Goal: Information Seeking & Learning: Check status

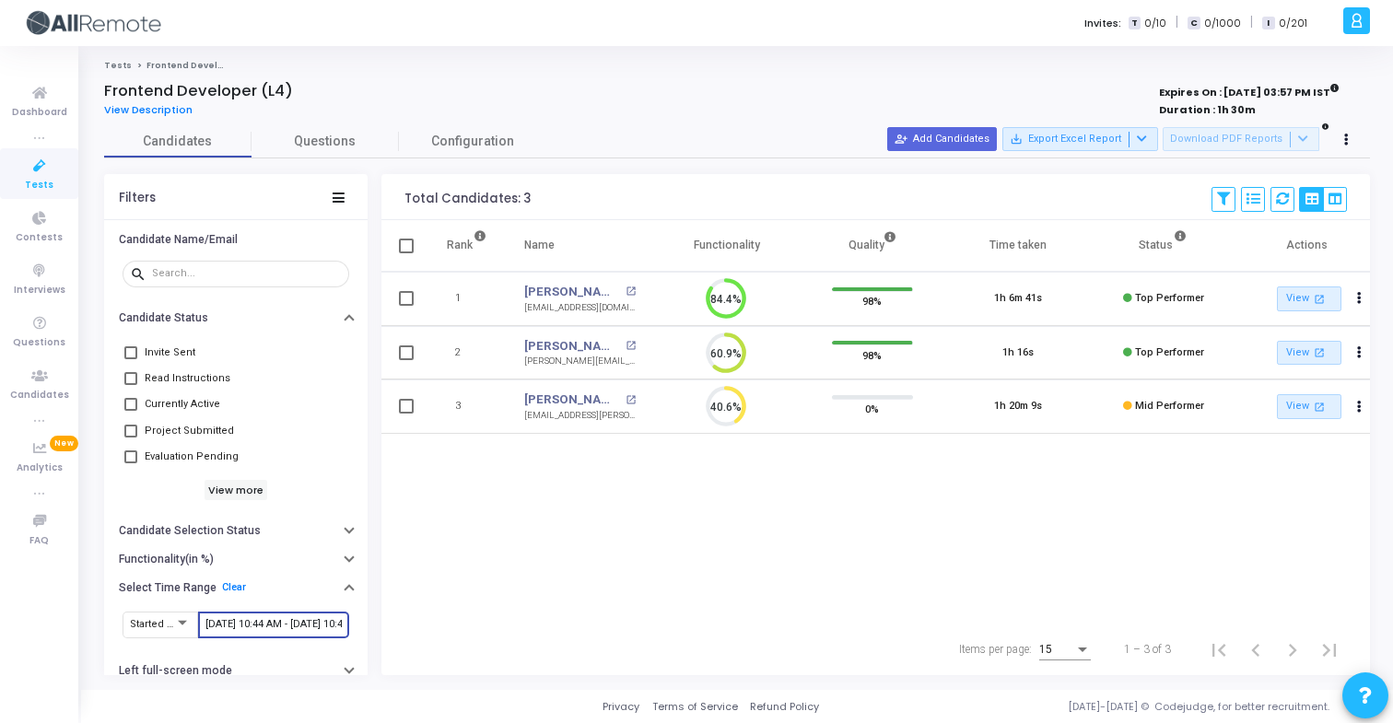
click at [264, 619] on input "[DATE] 10:44 AM - [DATE] 10:44 AM" at bounding box center [273, 624] width 136 height 11
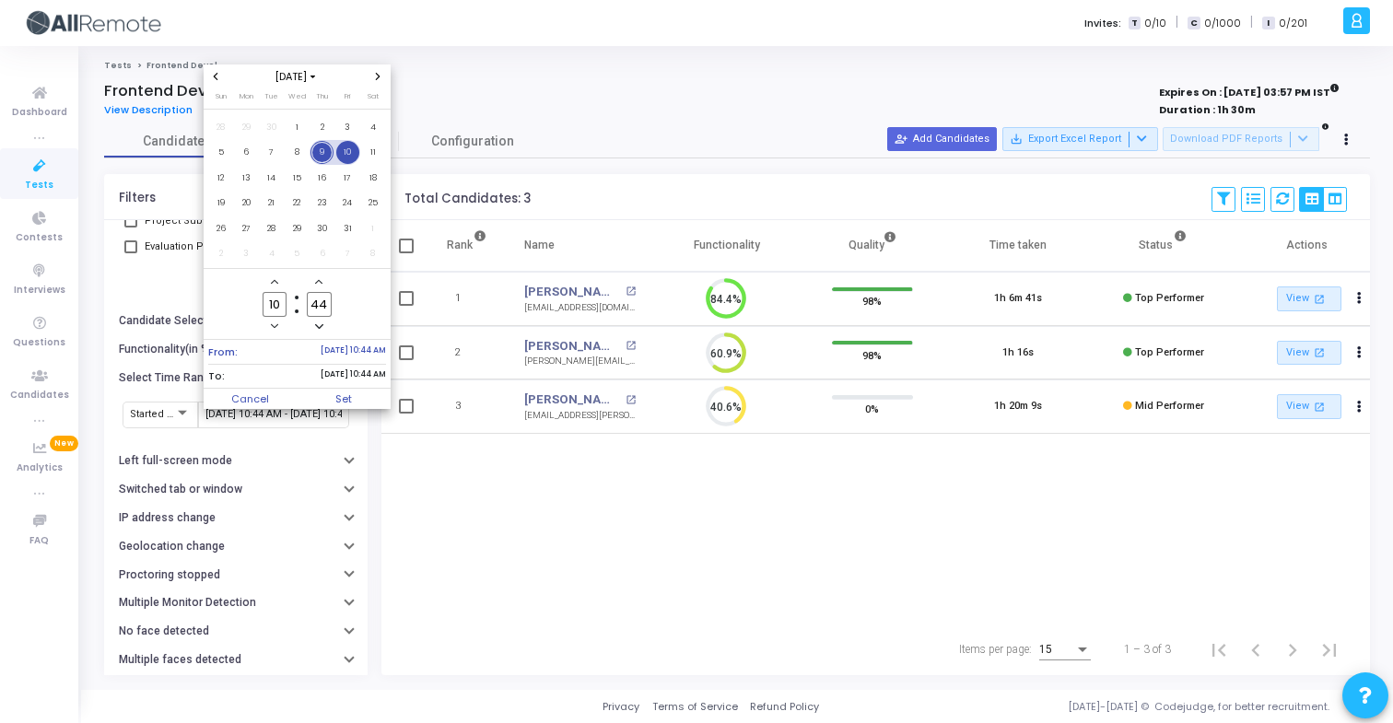
click at [326, 150] on span "9" at bounding box center [322, 152] width 23 height 23
click at [338, 152] on span "10" at bounding box center [347, 152] width 23 height 23
click at [343, 402] on span "Set" at bounding box center [344, 399] width 94 height 20
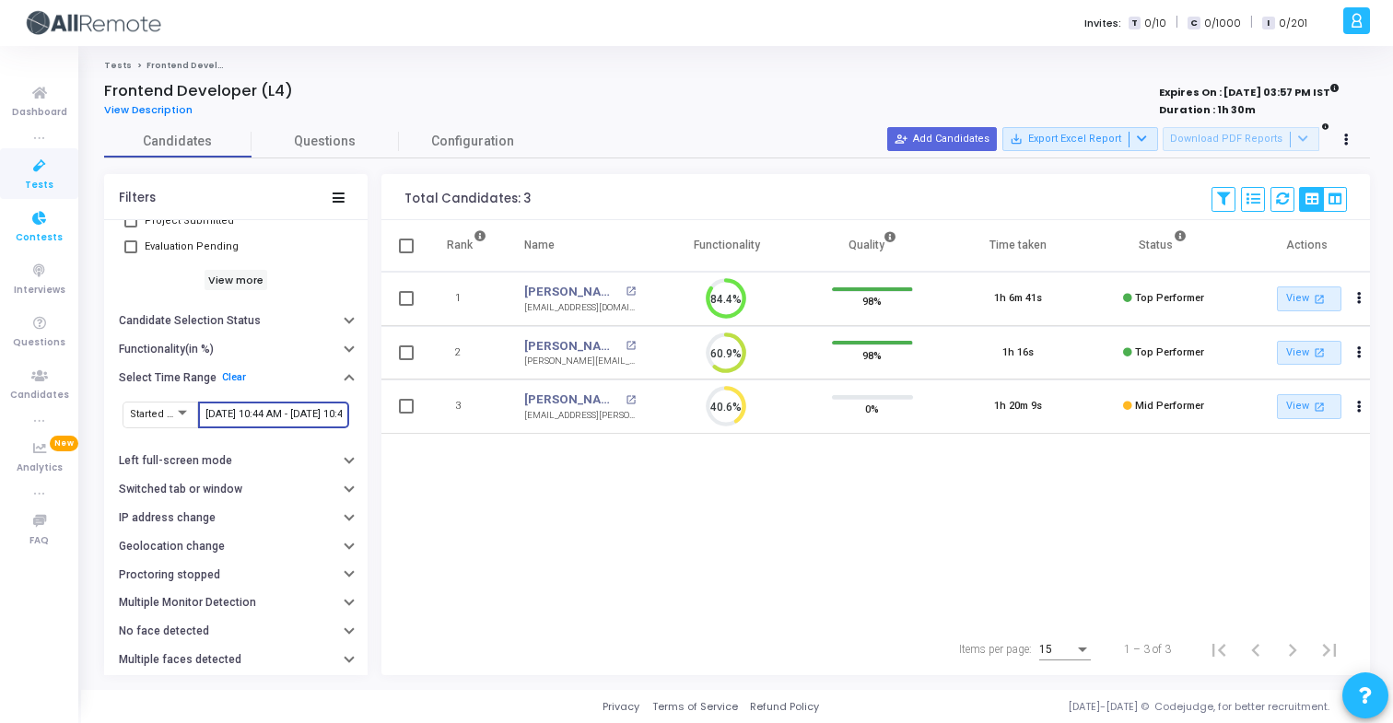
click at [53, 235] on span "Contests" at bounding box center [39, 238] width 47 height 16
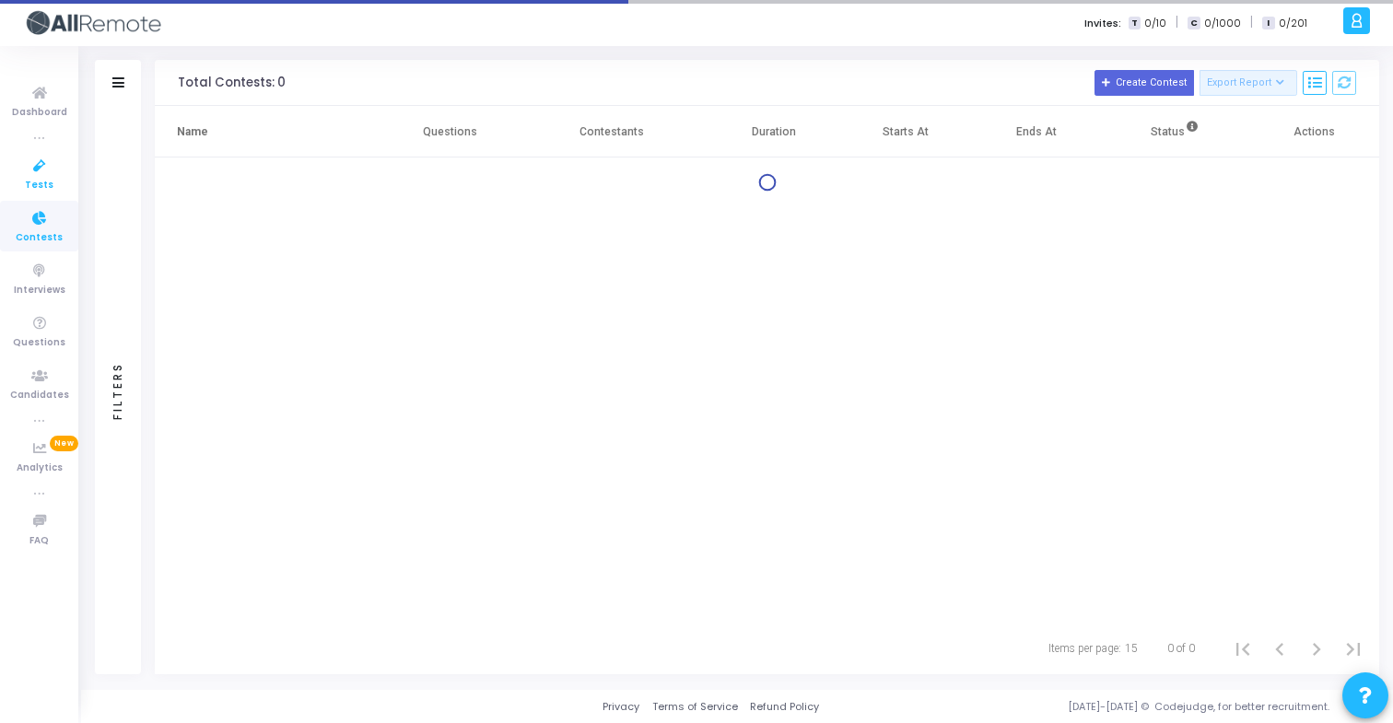
click at [49, 174] on icon at bounding box center [39, 166] width 39 height 23
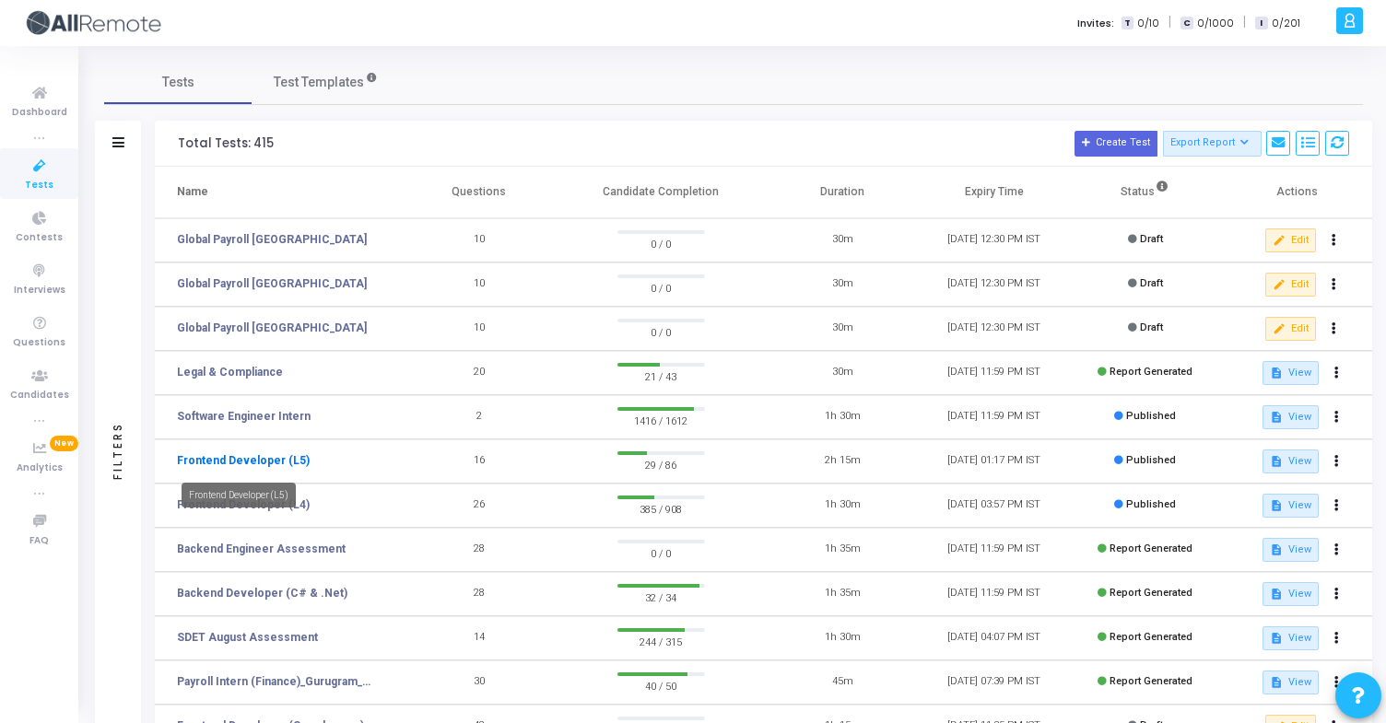
click at [285, 469] on link "Frontend Developer (L5)" at bounding box center [243, 460] width 133 height 17
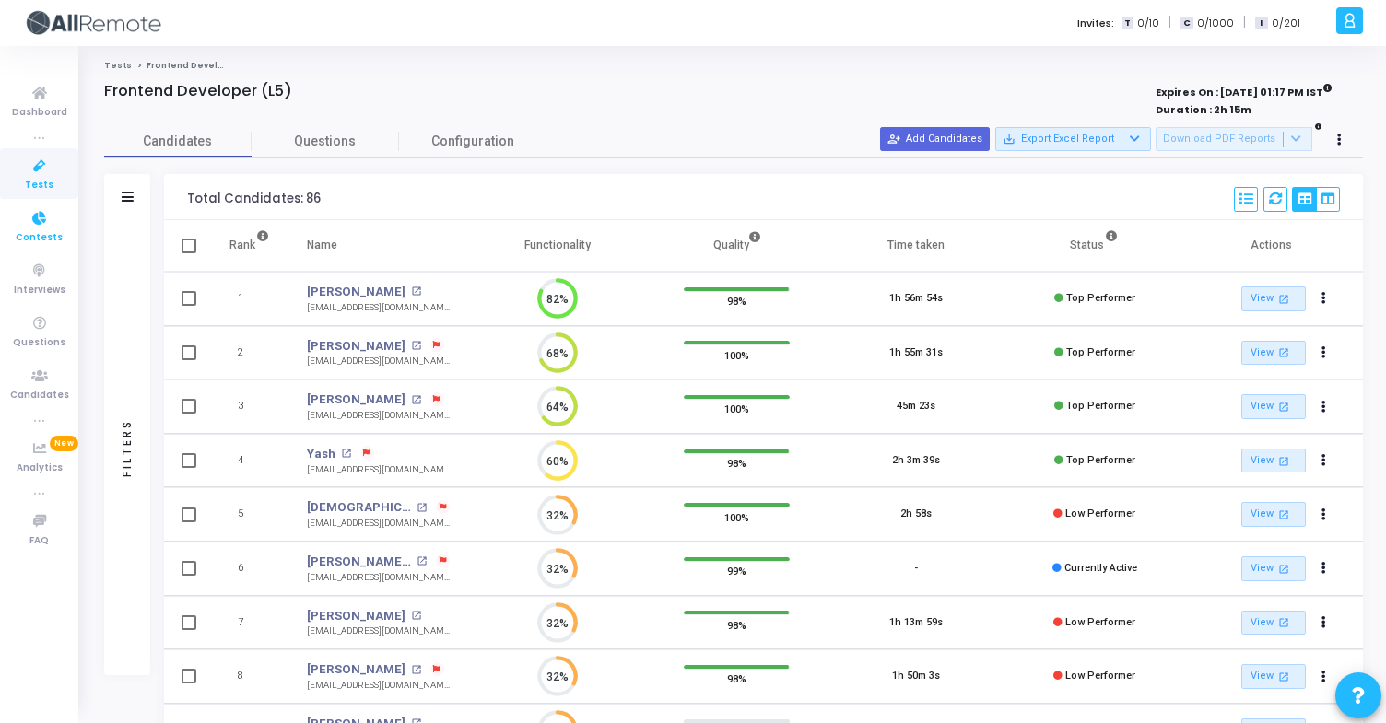
click at [69, 222] on link "Contests" at bounding box center [39, 226] width 78 height 51
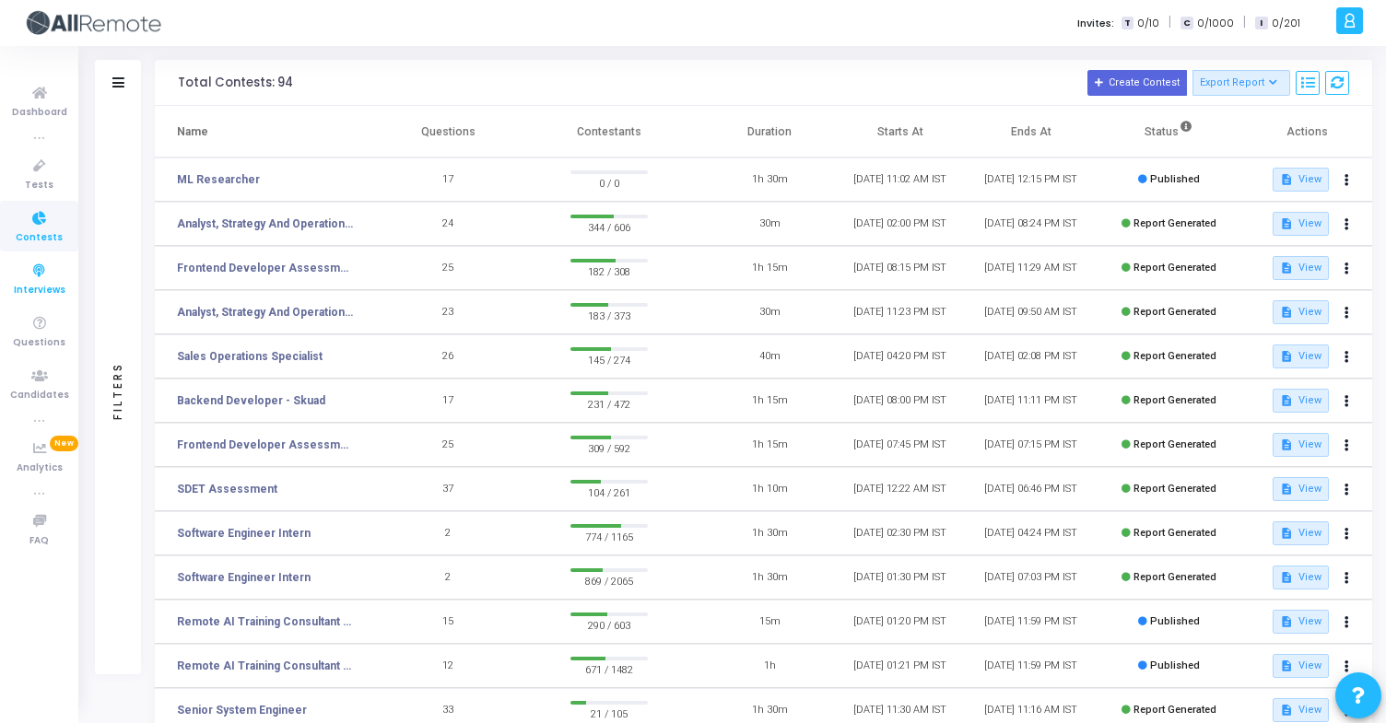
click at [61, 285] on span "Interviews" at bounding box center [40, 291] width 52 height 16
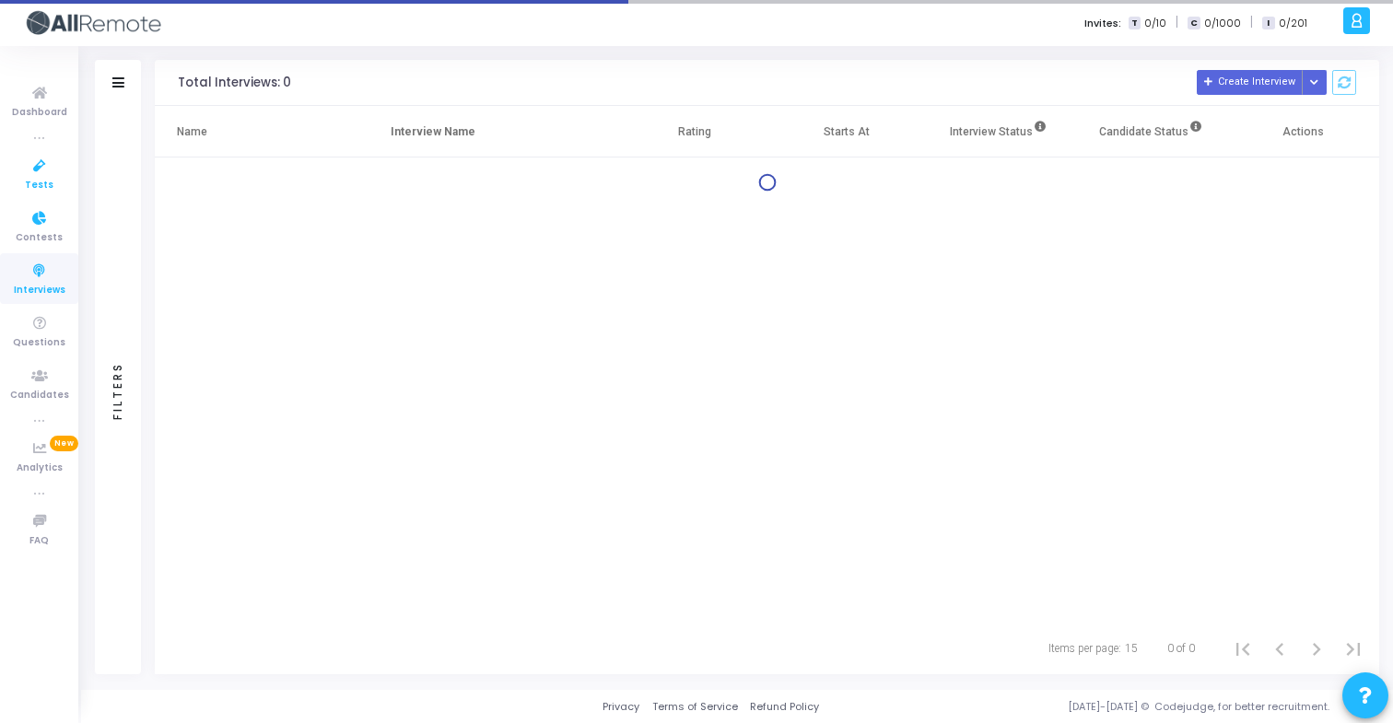
click at [53, 182] on link "Tests" at bounding box center [39, 173] width 78 height 51
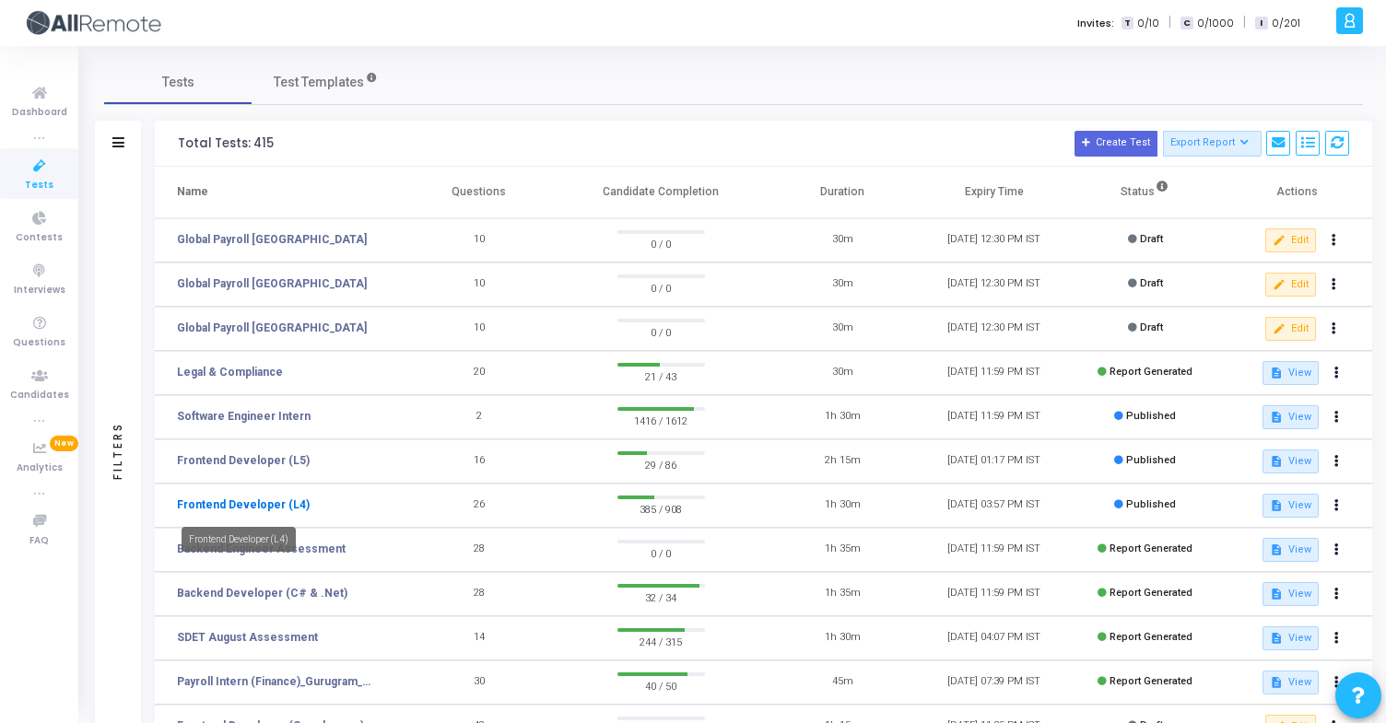
click at [268, 503] on link "Frontend Developer (L4)" at bounding box center [243, 505] width 133 height 17
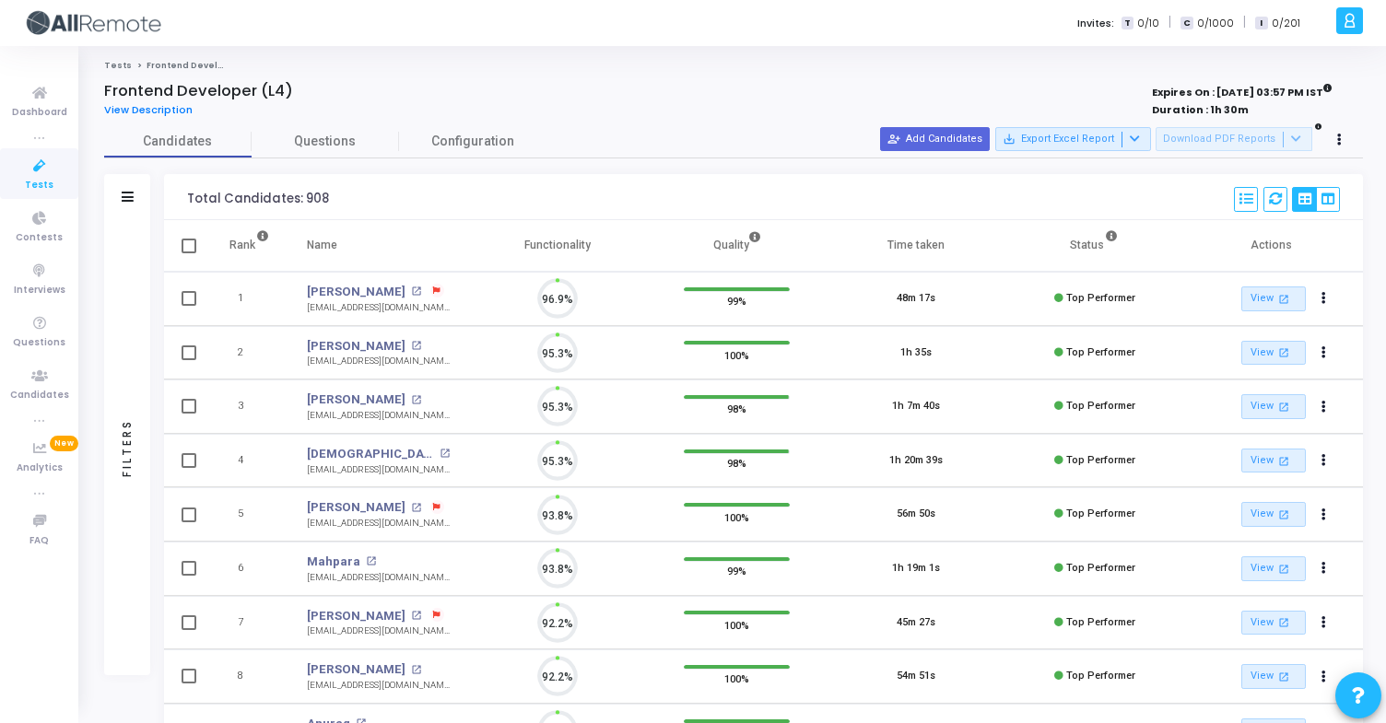
scroll to position [39, 47]
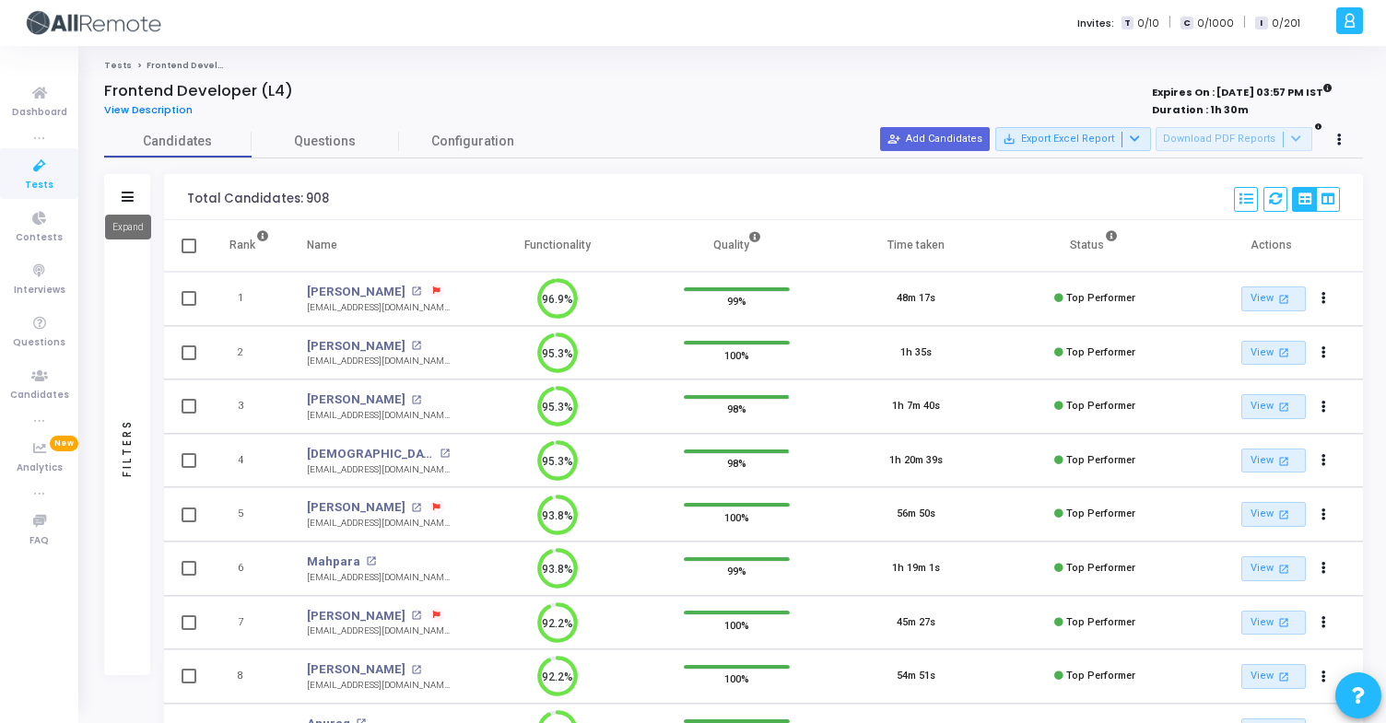
click at [131, 194] on icon at bounding box center [128, 197] width 12 height 10
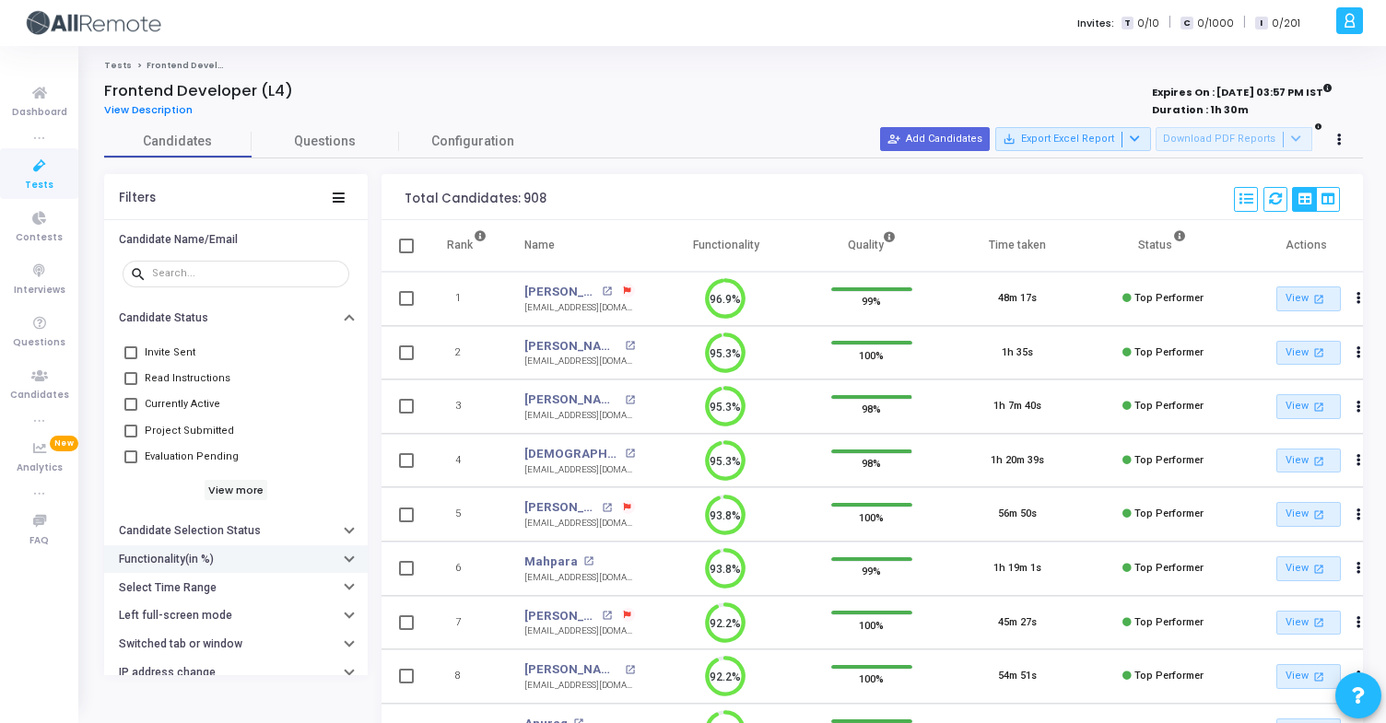
click at [248, 558] on button "Functionality(in %)" at bounding box center [236, 560] width 264 height 29
click at [253, 651] on button "Select Time Range" at bounding box center [236, 643] width 264 height 29
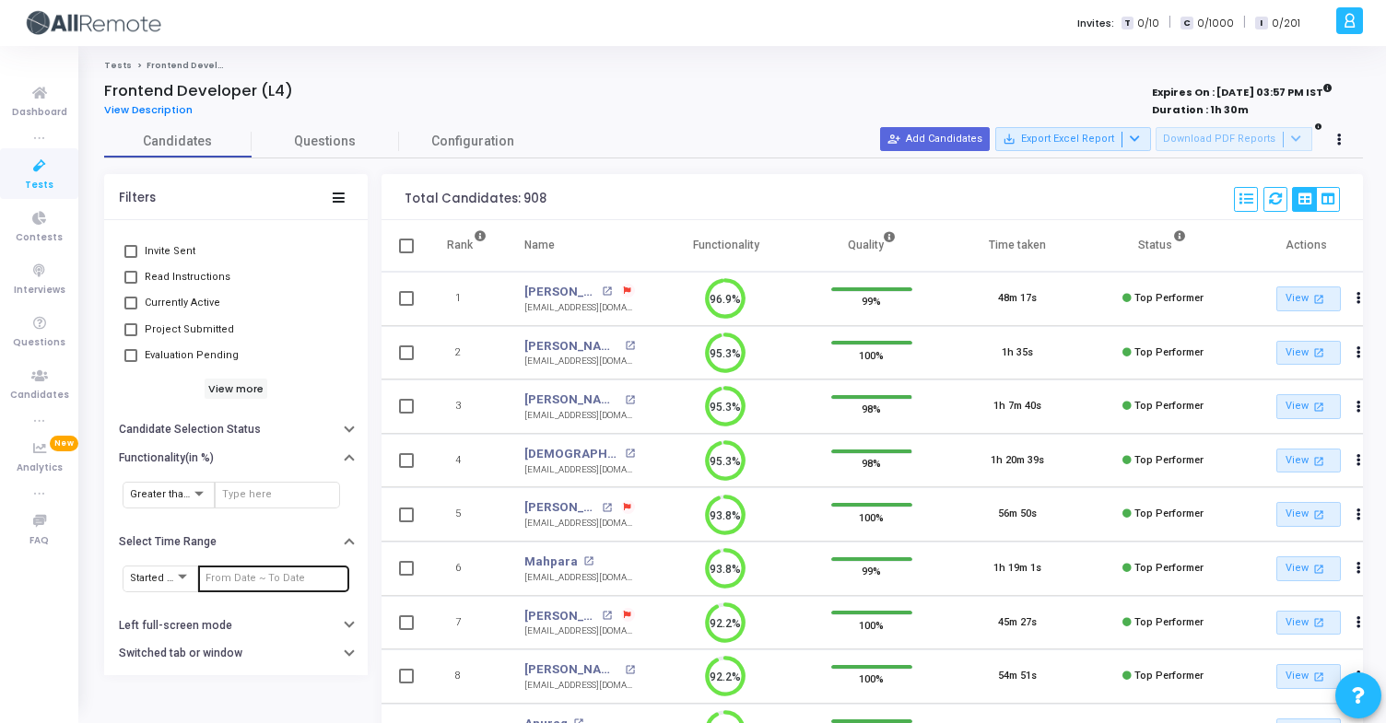
click at [264, 576] on input "text" at bounding box center [273, 578] width 136 height 11
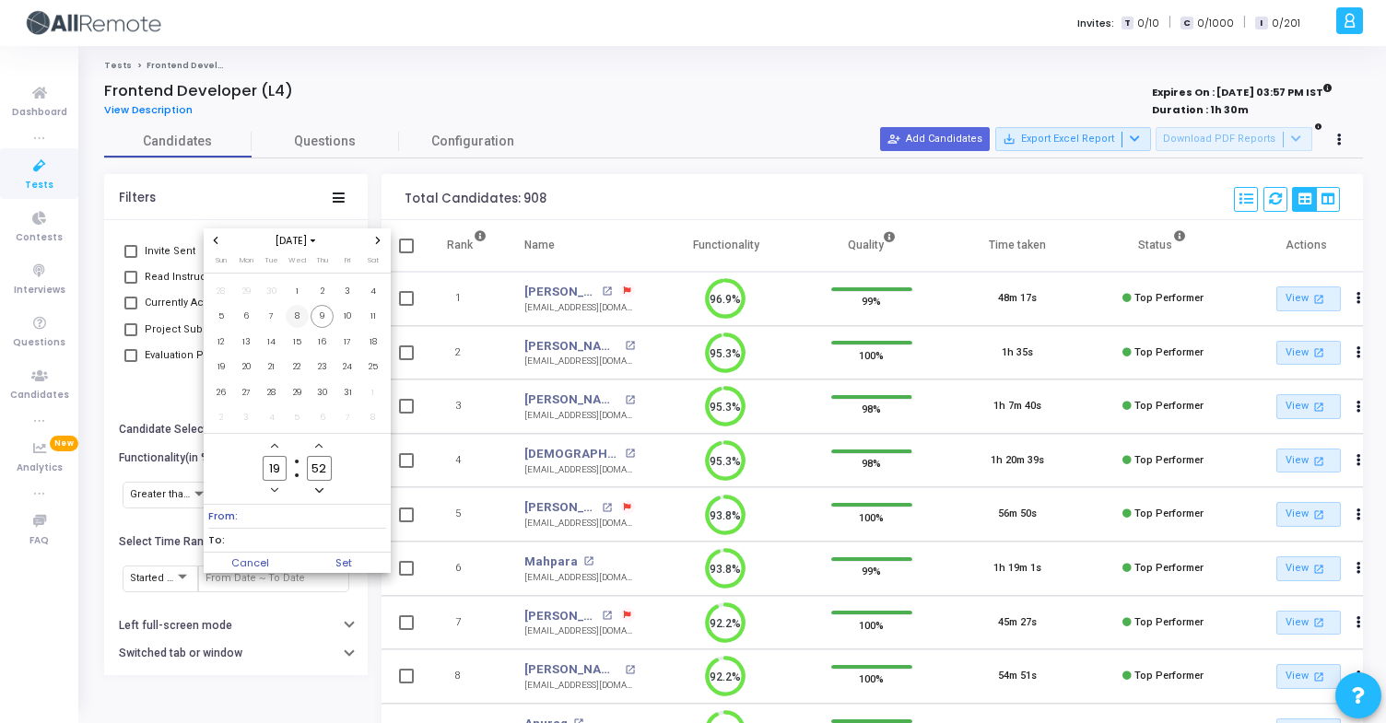
click at [305, 316] on span "8" at bounding box center [297, 316] width 23 height 23
click at [317, 317] on span "9" at bounding box center [322, 316] width 23 height 23
click at [331, 566] on span "Set" at bounding box center [344, 563] width 94 height 20
type input "[DATE] 7:52 PM - [DATE] 7:52 PM"
